Goal: Task Accomplishment & Management: Use online tool/utility

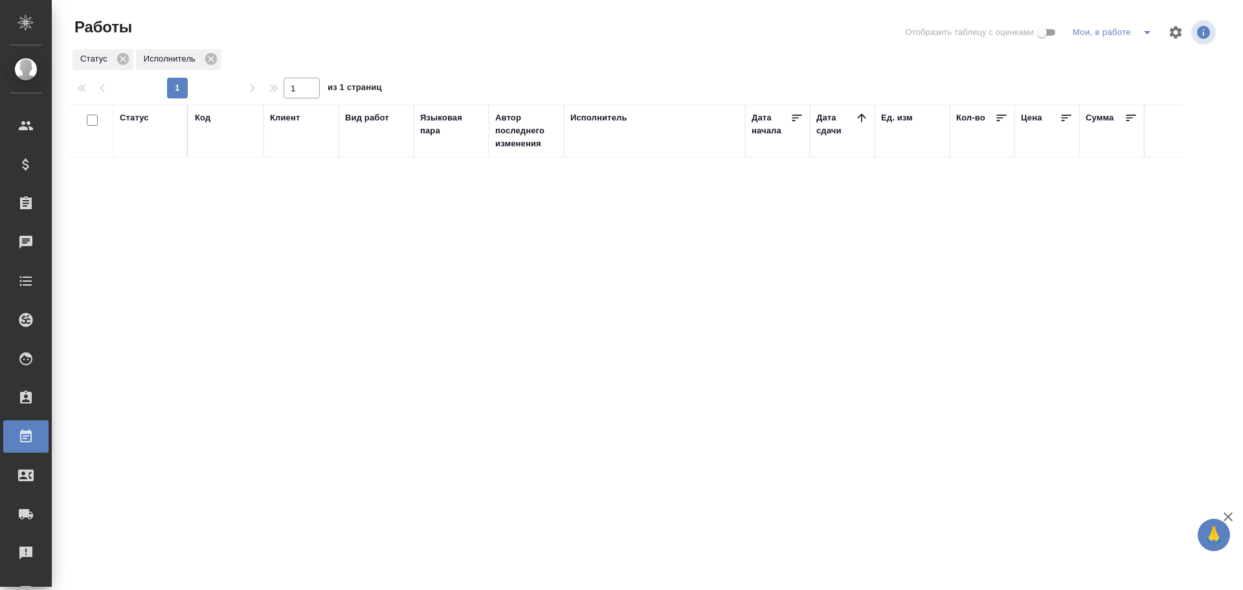
click at [1152, 34] on icon "split button" at bounding box center [1148, 33] width 16 height 16
click at [1101, 60] on li "Стандартные настройки" at bounding box center [1115, 58] width 124 height 21
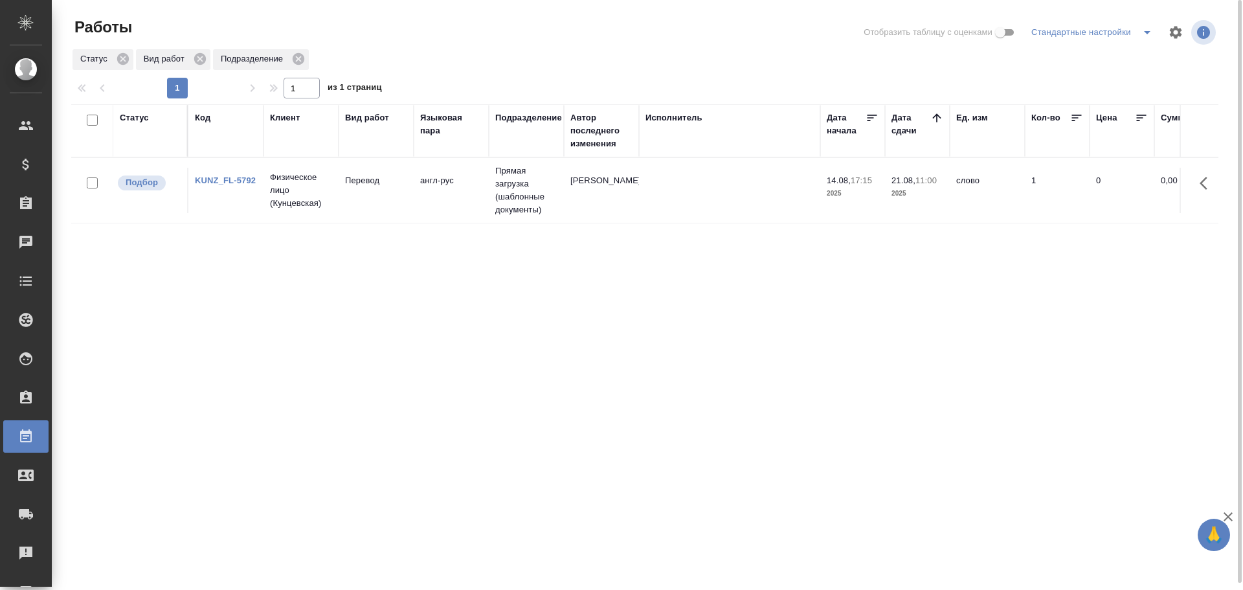
click at [692, 120] on div "Исполнитель" at bounding box center [674, 117] width 57 height 13
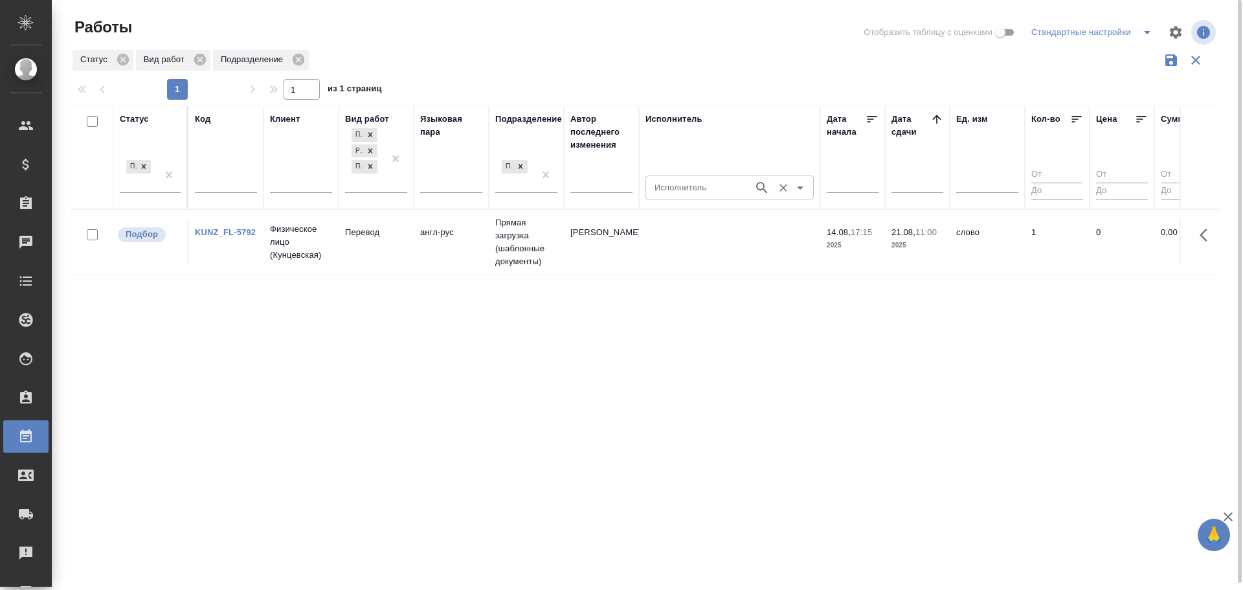
click at [673, 184] on input "Исполнитель" at bounding box center [698, 187] width 98 height 16
type input "O"
type input "О"
click at [605, 288] on div "Статус Подбор Код Клиент Вид работ Перевод Редактура Постредактура машинного пе…" at bounding box center [644, 349] width 1147 height 486
